Goal: Information Seeking & Learning: Learn about a topic

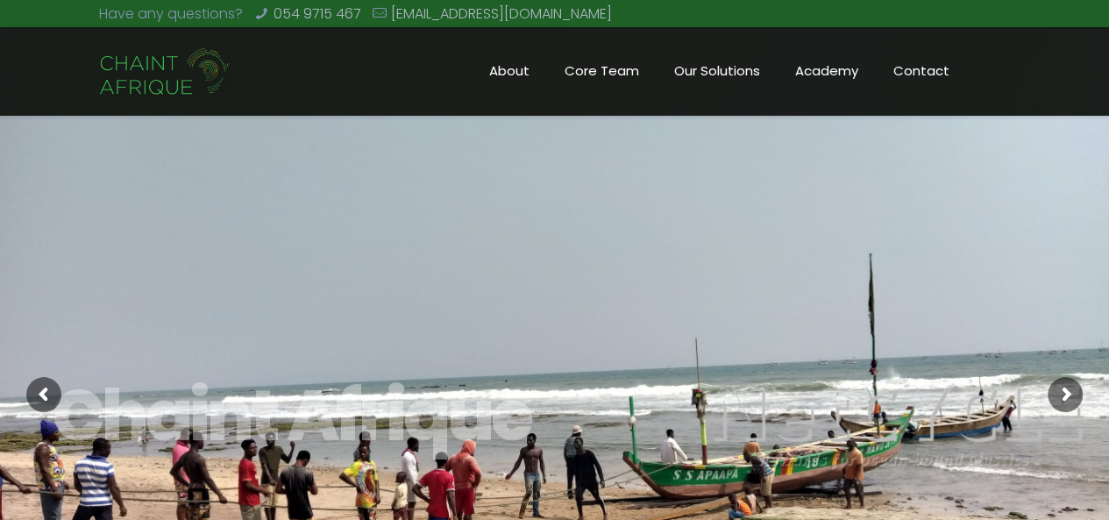
click at [820, 70] on span "Academy" at bounding box center [827, 71] width 98 height 26
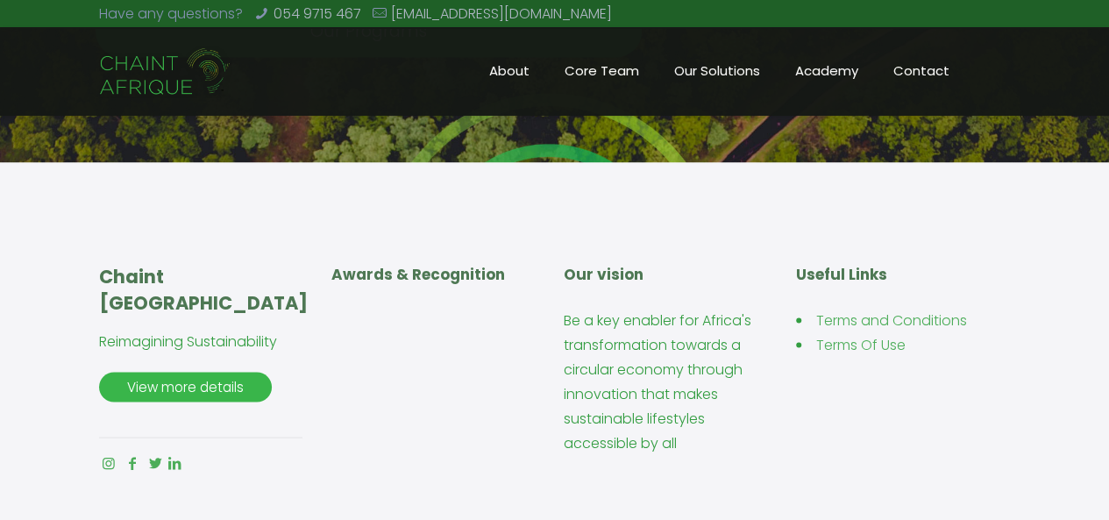
scroll to position [1345, 0]
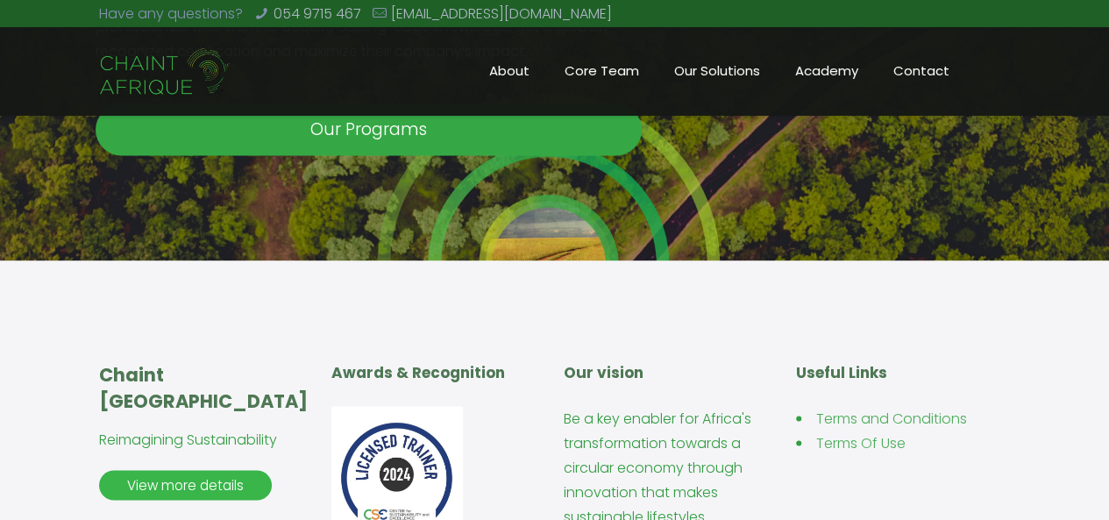
click at [375, 132] on span "Our Programs" at bounding box center [369, 129] width 175 height 52
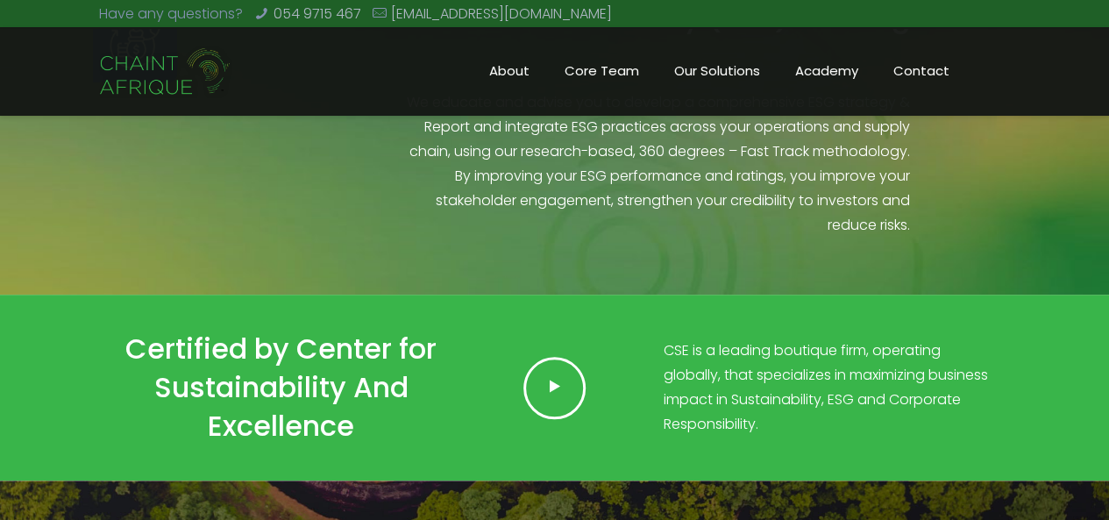
scroll to position [728, 0]
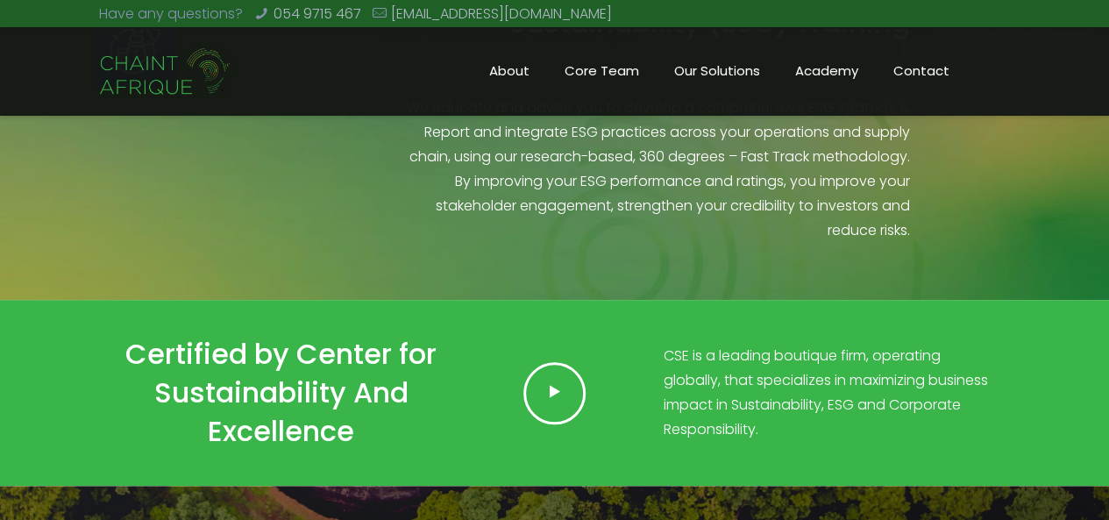
drag, startPoint x: 1105, startPoint y: 251, endPoint x: 1105, endPoint y: 206, distance: 44.7
click at [1105, 206] on div "Sustainability (ESG) Training We educate and advise you to develop a comprehens…" at bounding box center [554, 130] width 1109 height 340
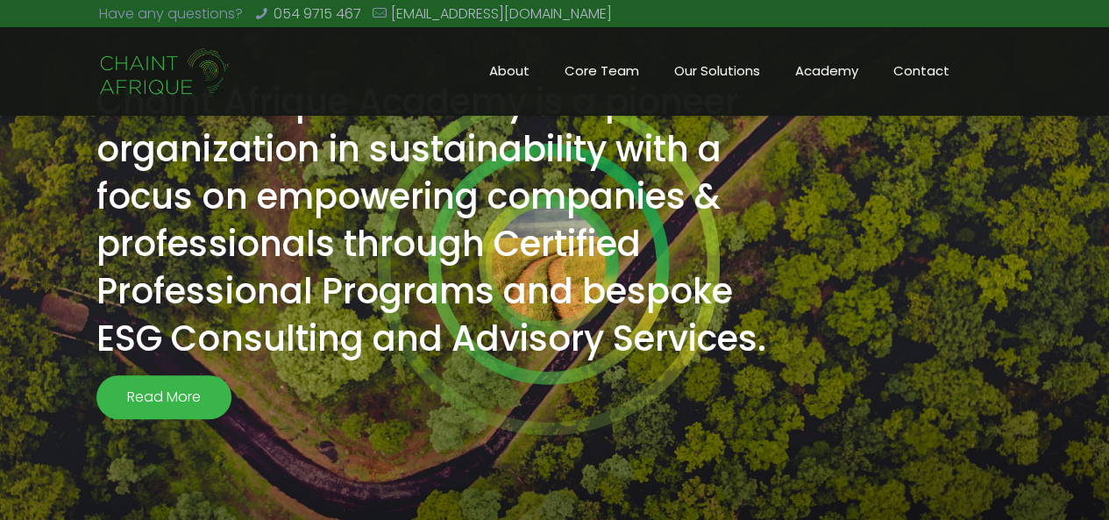
scroll to position [0, 0]
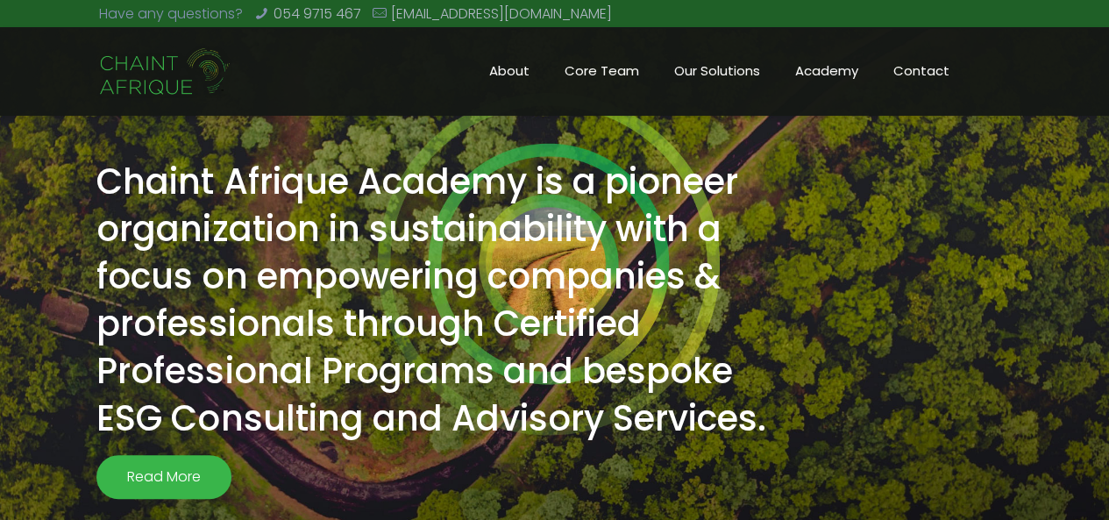
click at [613, 71] on span "Core Team" at bounding box center [602, 71] width 110 height 26
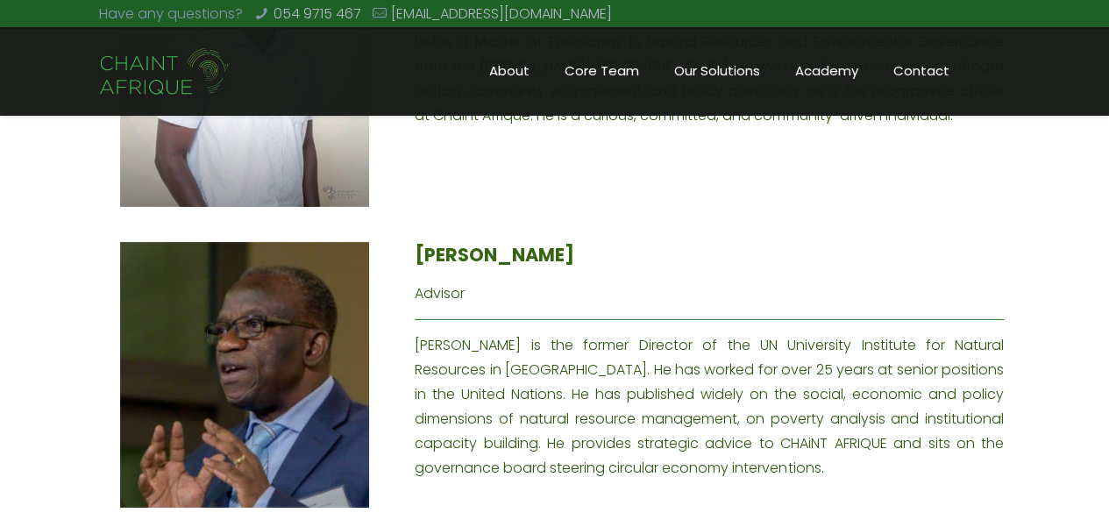
scroll to position [3033, 0]
